Goal: Book appointment/travel/reservation

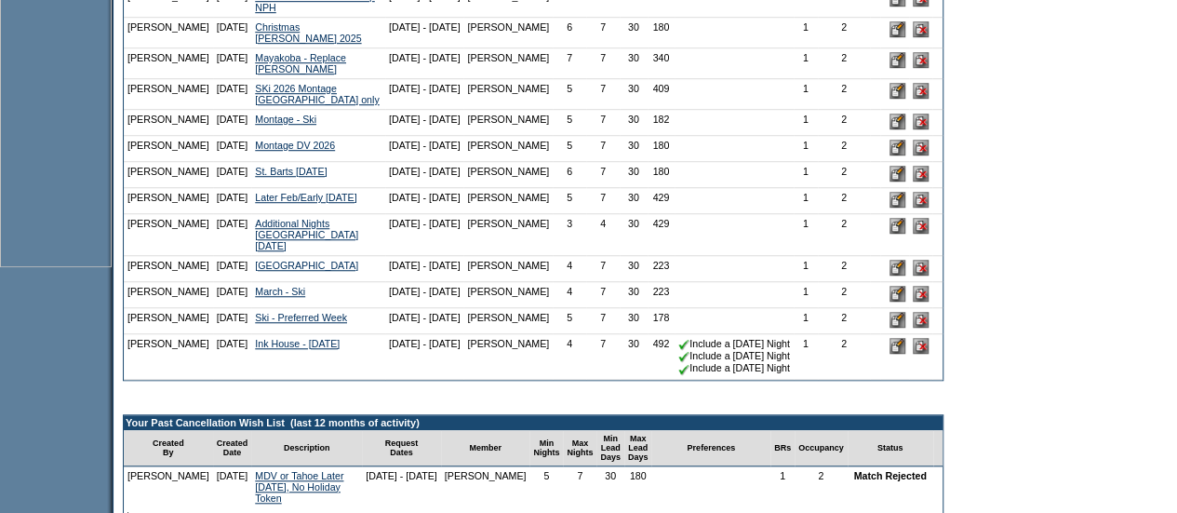
scroll to position [622, 0]
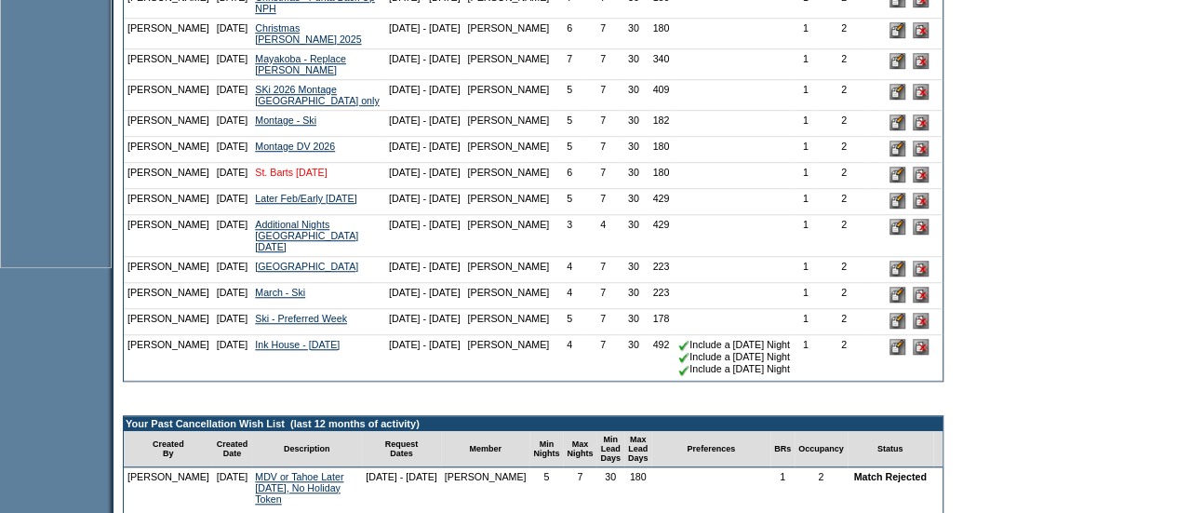
click at [291, 178] on link "St. Barts Feb. 2026" at bounding box center [291, 172] width 72 height 11
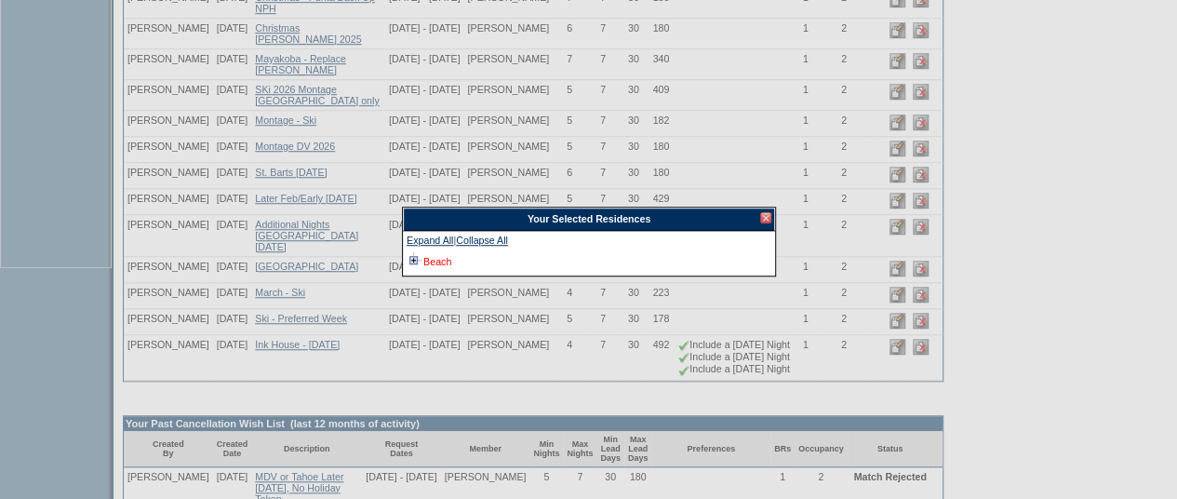
click at [429, 263] on link "Beach" at bounding box center [437, 261] width 28 height 11
click at [763, 215] on div at bounding box center [765, 217] width 11 height 11
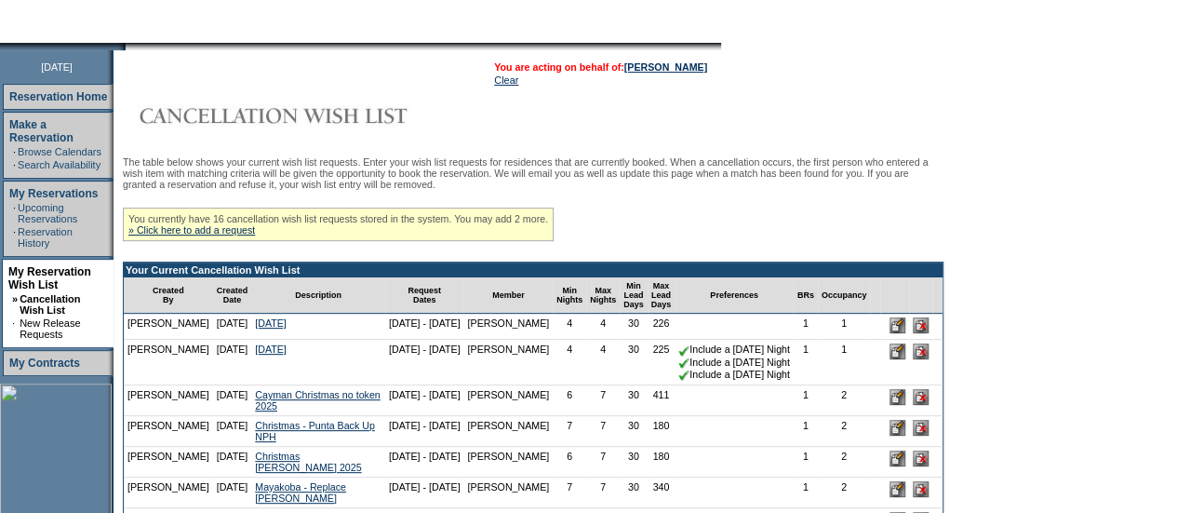
scroll to position [0, 0]
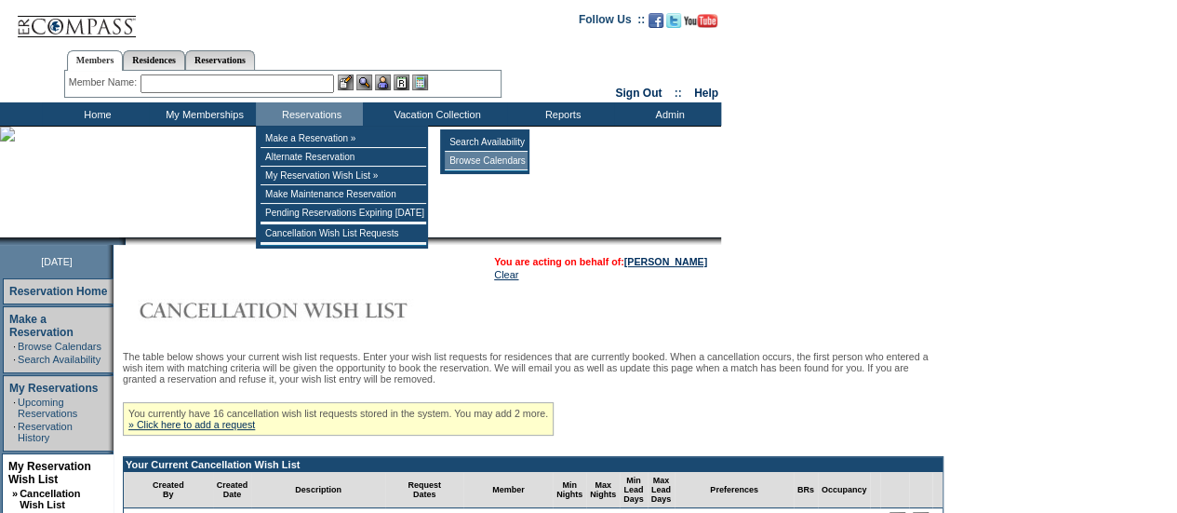
click at [474, 161] on td "Browse Calendars" at bounding box center [486, 161] width 83 height 19
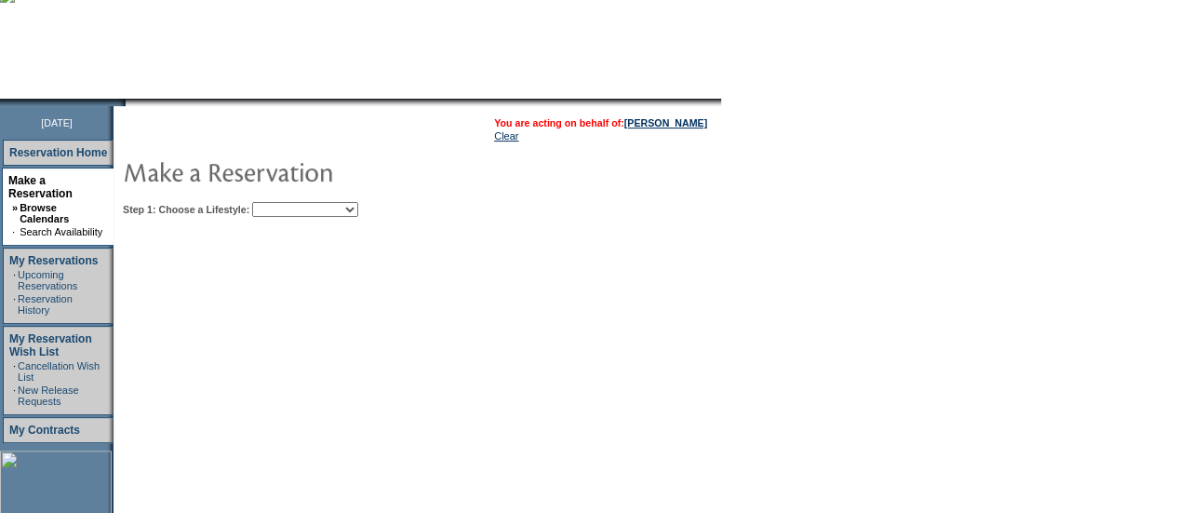
scroll to position [140, 0]
click at [342, 207] on select "Beach Leisure Metropolitan Mountain OIAL for Adventure OIAL for Couples OIAL fo…" at bounding box center [305, 208] width 106 height 15
select select "Beach"
click at [284, 201] on select "Beach Leisure Metropolitan Mountain OIAL for Adventure OIAL for Couples OIAL fo…" at bounding box center [305, 208] width 106 height 15
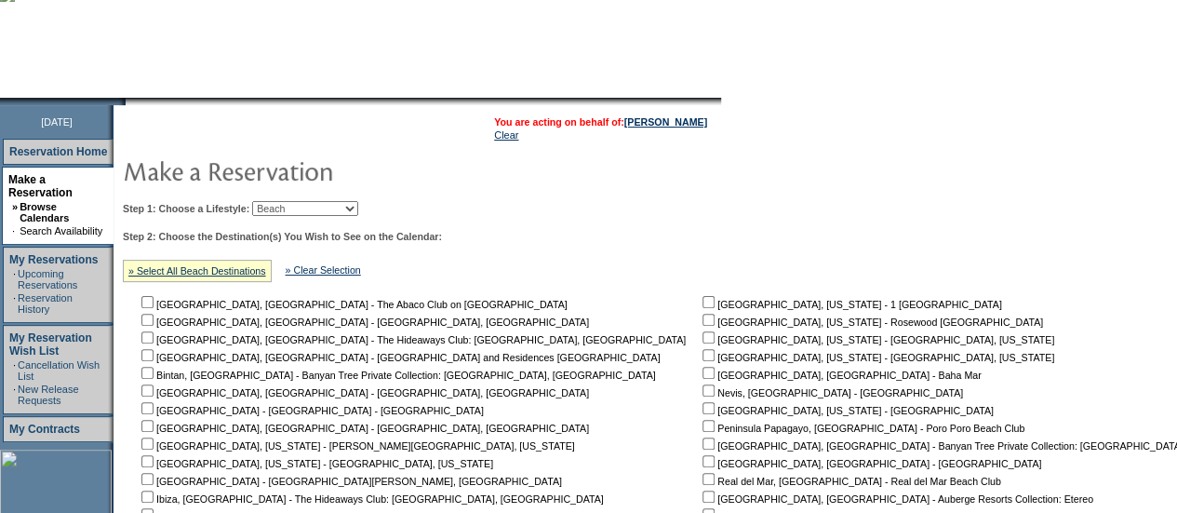
scroll to position [531, 0]
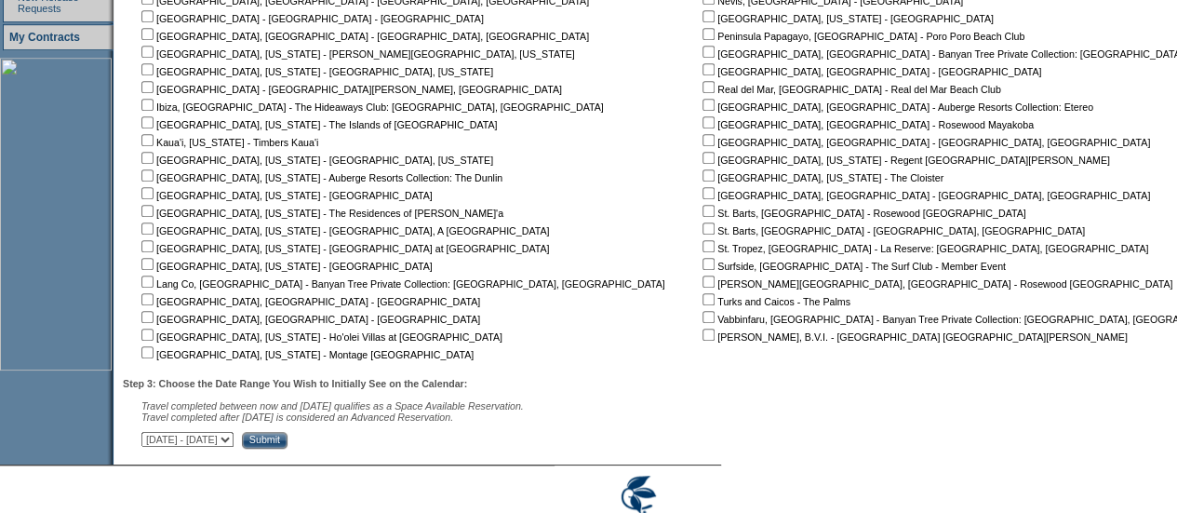
click at [702, 231] on input "checkbox" at bounding box center [708, 228] width 12 height 12
checkbox input "true"
click at [702, 209] on input "checkbox" at bounding box center [708, 211] width 12 height 12
checkbox input "true"
click at [287, 436] on input "Submit" at bounding box center [265, 440] width 46 height 17
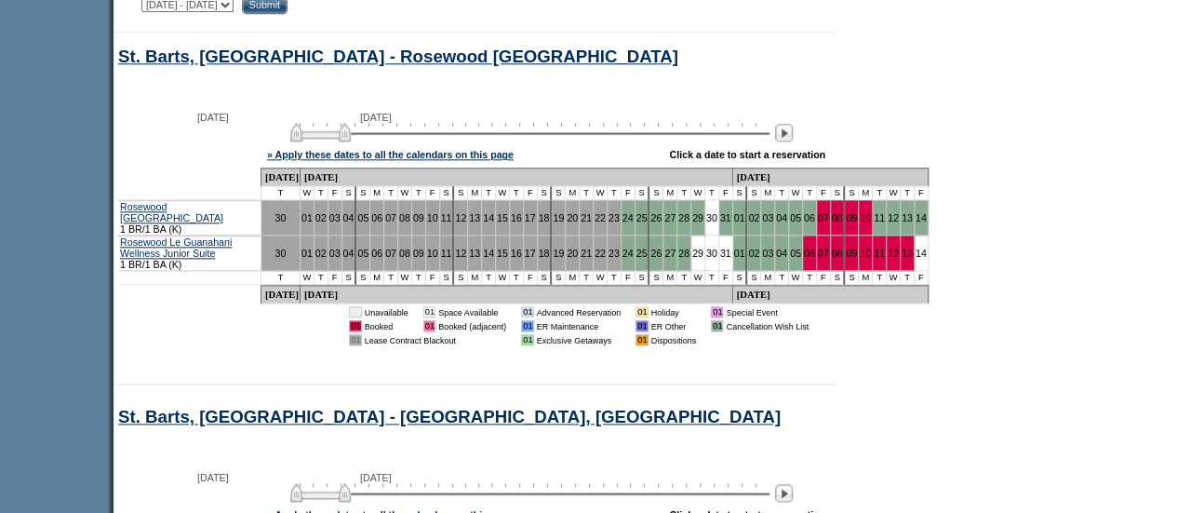
scroll to position [1175, 0]
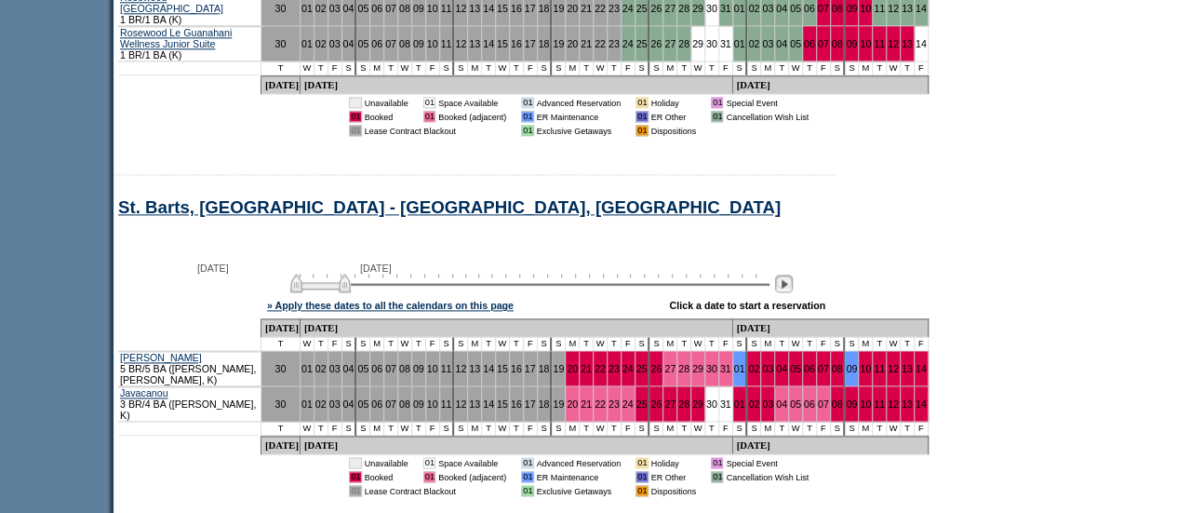
click at [793, 292] on img at bounding box center [784, 283] width 18 height 18
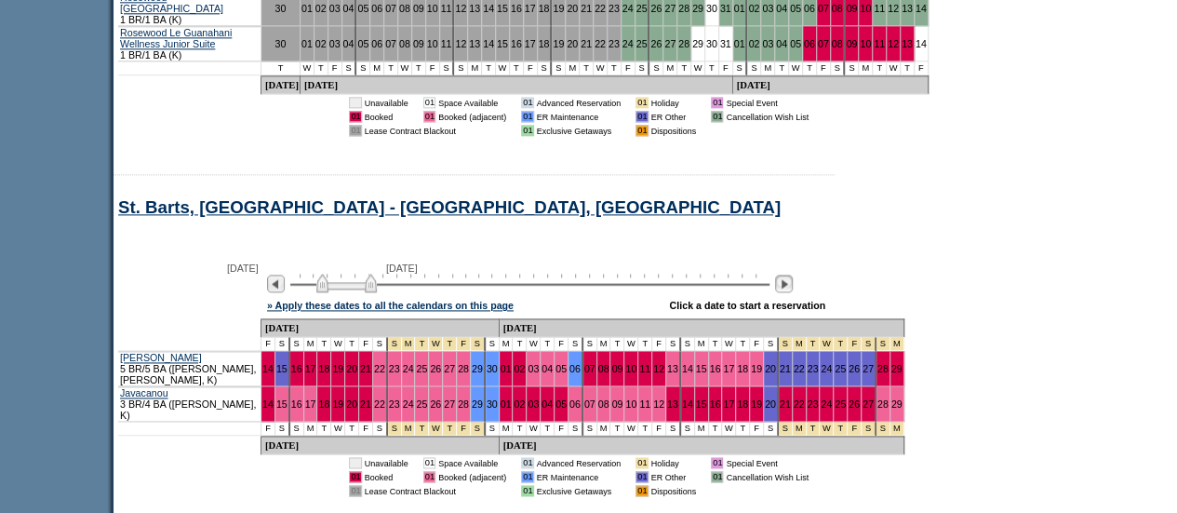
click at [793, 292] on img at bounding box center [784, 283] width 18 height 18
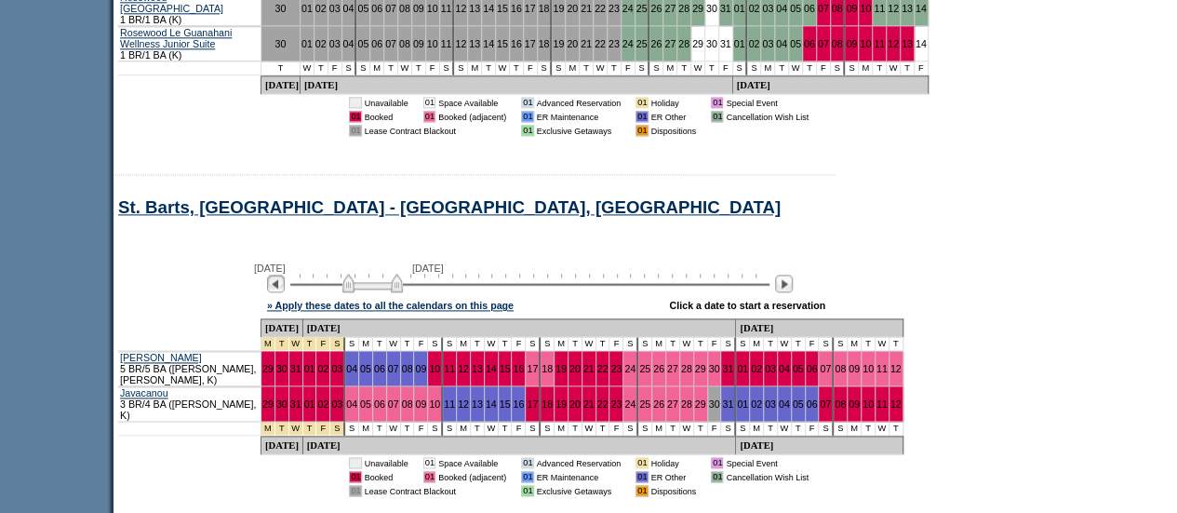
click at [284, 292] on img at bounding box center [276, 283] width 18 height 18
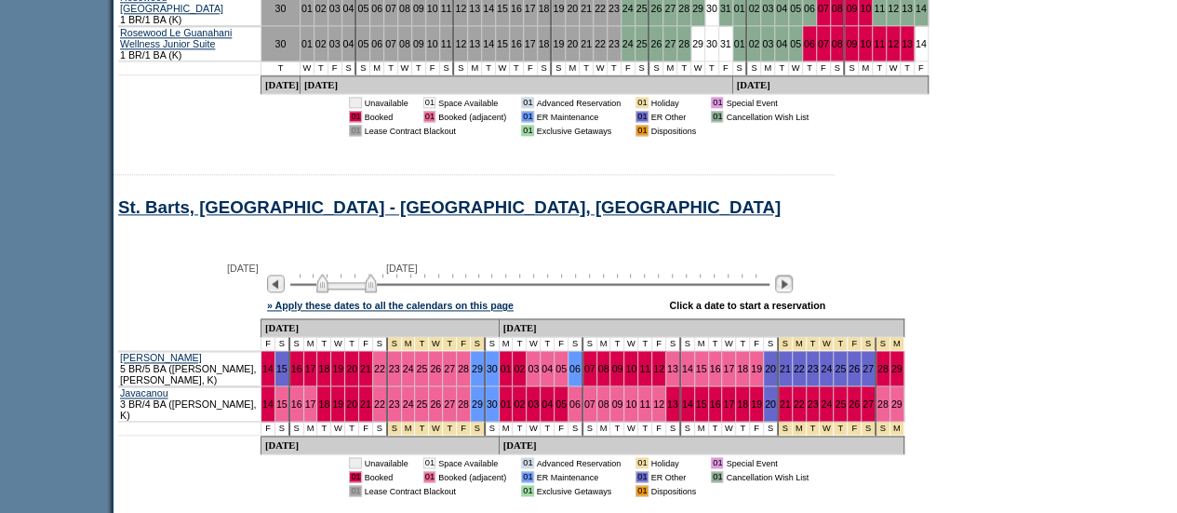
click at [791, 292] on img at bounding box center [784, 283] width 18 height 18
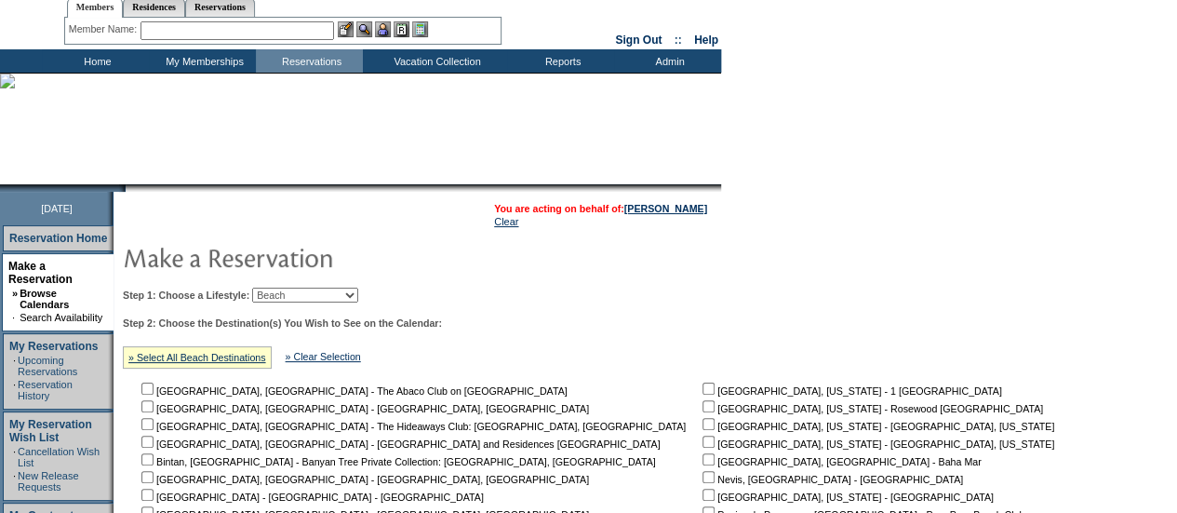
scroll to position [0, 0]
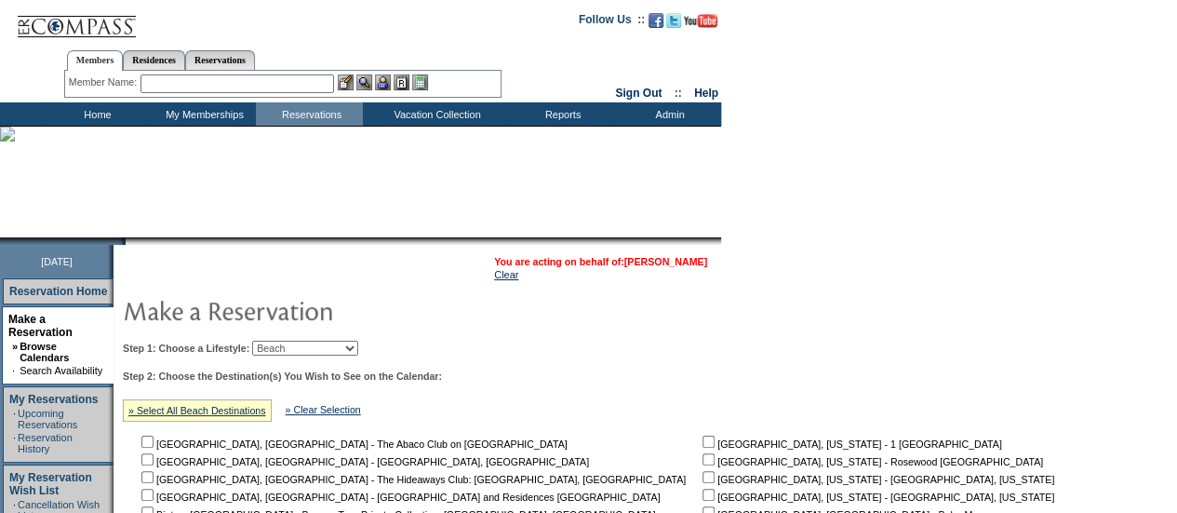
click at [683, 261] on link "[PERSON_NAME]" at bounding box center [665, 261] width 83 height 11
